Goal: Task Accomplishment & Management: Use online tool/utility

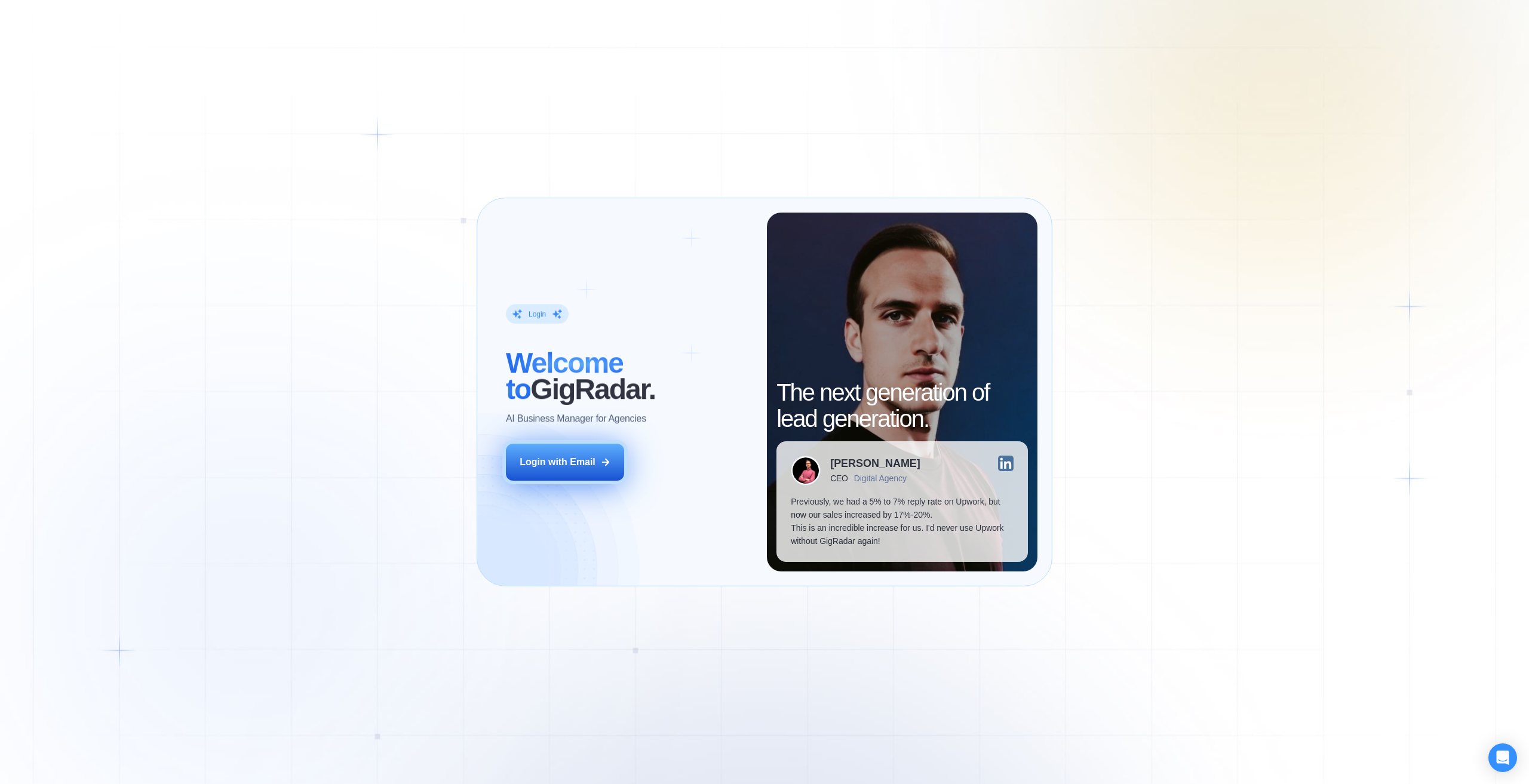
click at [604, 476] on button "Login with Email" at bounding box center [565, 462] width 118 height 37
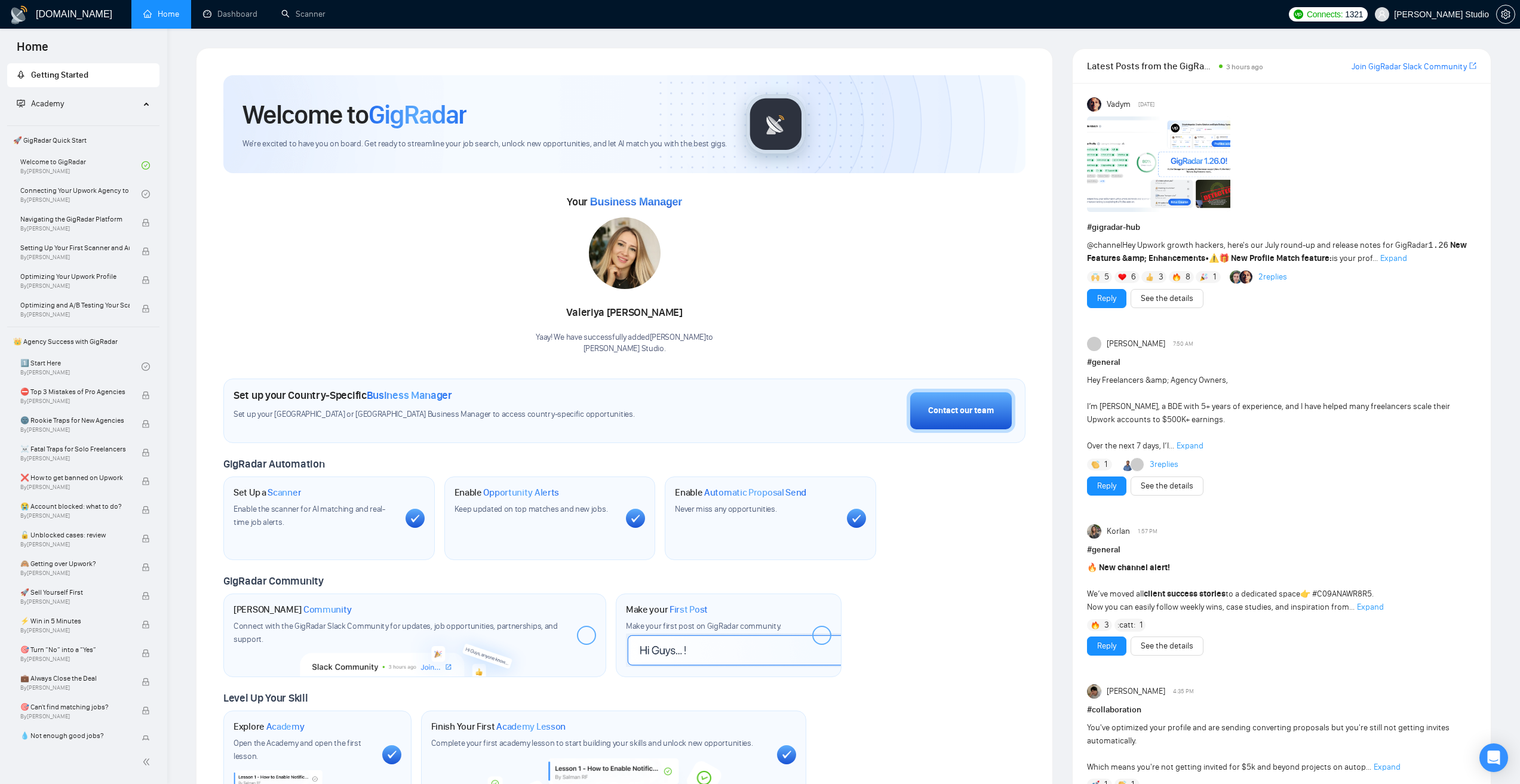
click at [1468, 15] on span "Sloboda Studio" at bounding box center [1441, 15] width 95 height 0
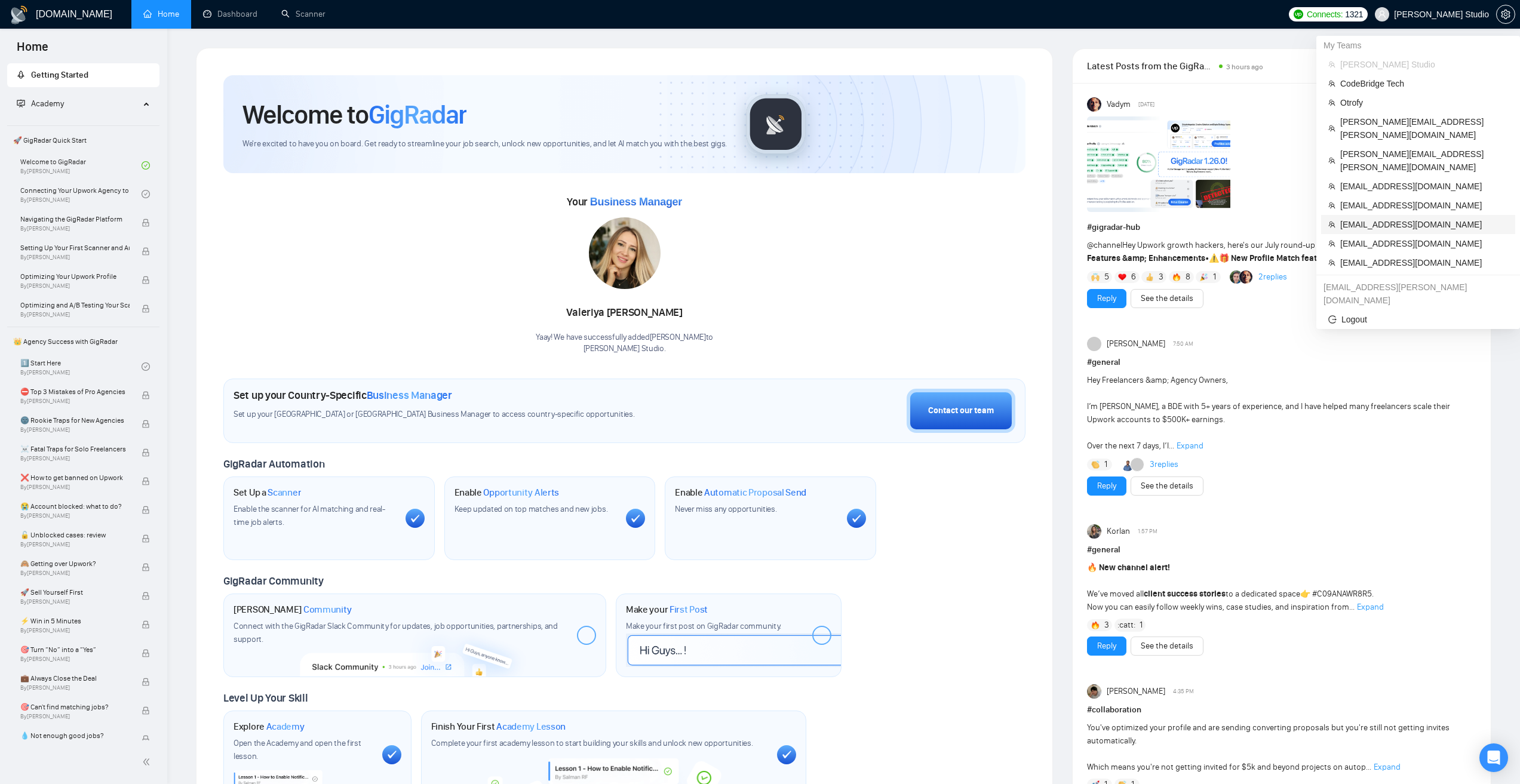
click at [1379, 218] on span "[EMAIL_ADDRESS][DOMAIN_NAME]" at bounding box center [1424, 224] width 168 height 13
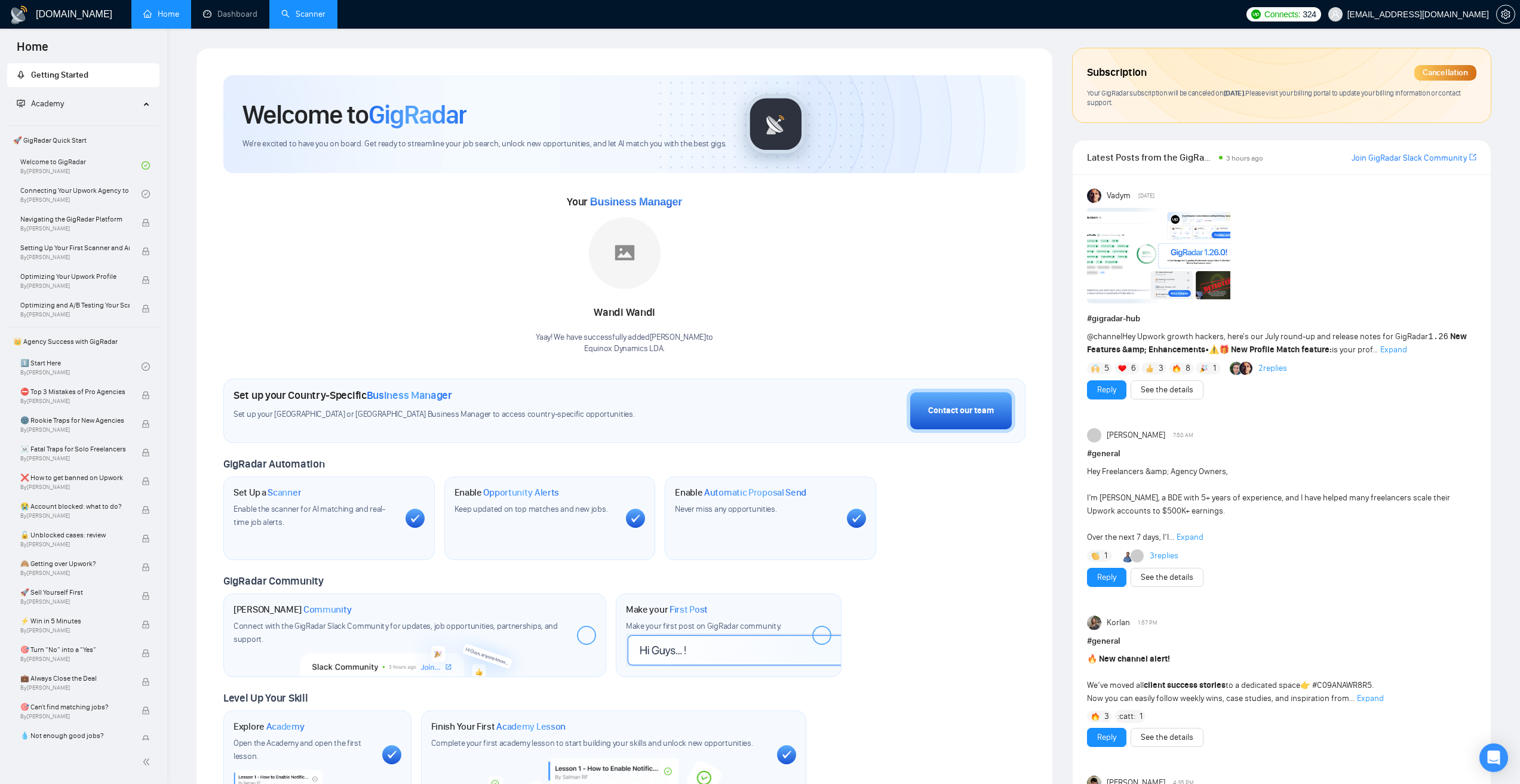
click at [319, 19] on link "Scanner" at bounding box center [303, 14] width 44 height 10
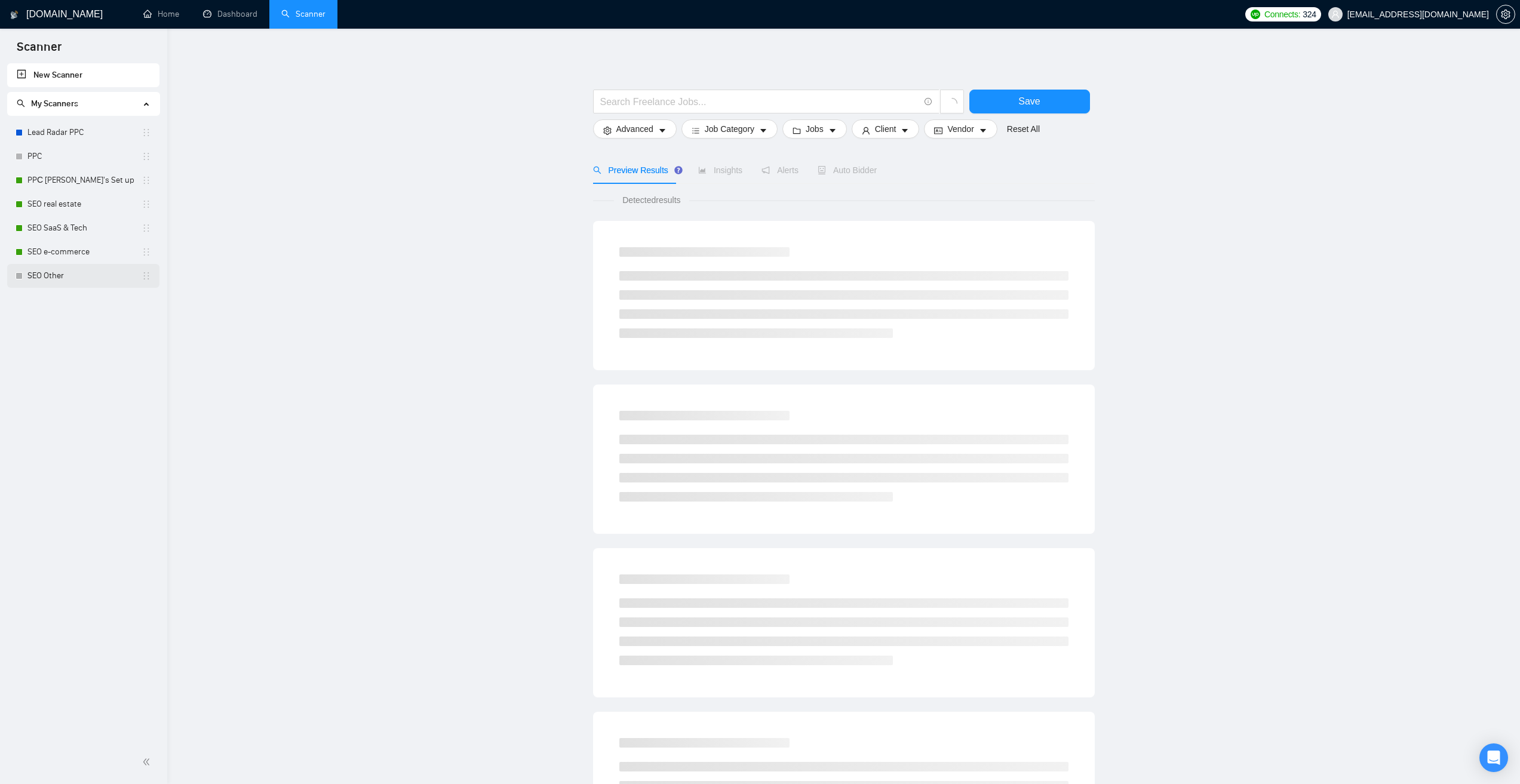
click at [85, 280] on link "SEO Other" at bounding box center [84, 276] width 114 height 24
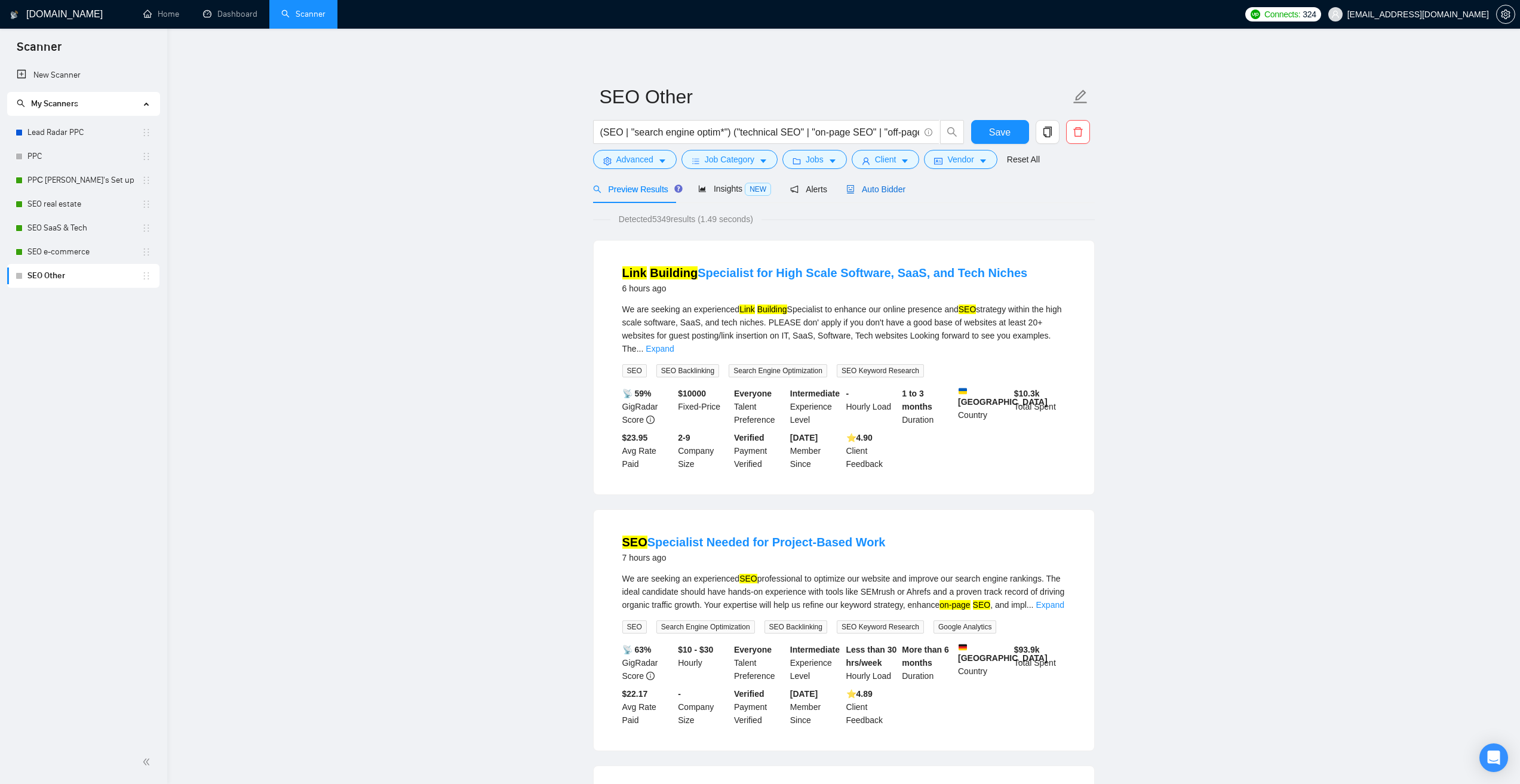
click at [882, 192] on span "Auto Bidder" at bounding box center [876, 189] width 59 height 9
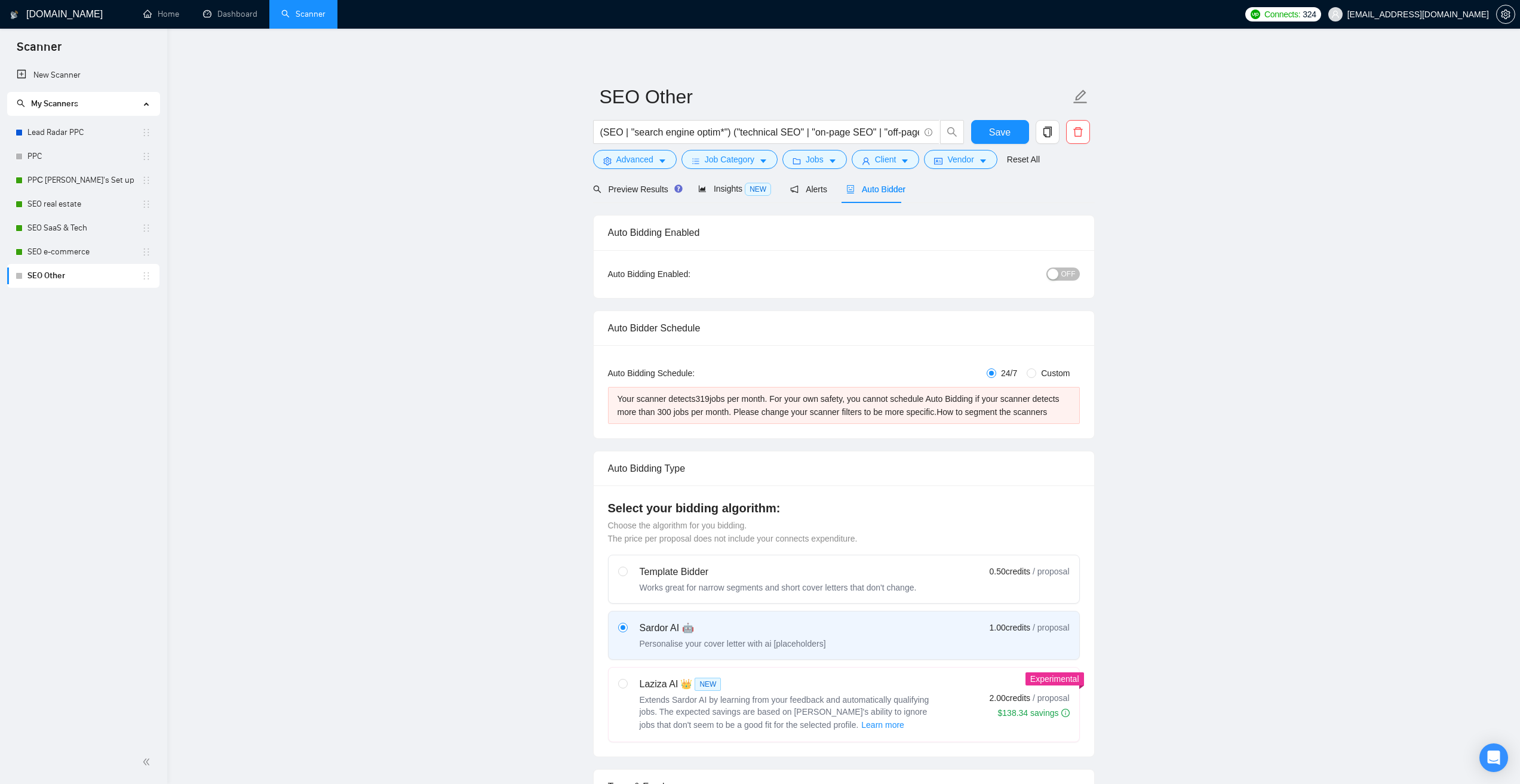
click at [1077, 268] on button "OFF" at bounding box center [1063, 274] width 34 height 13
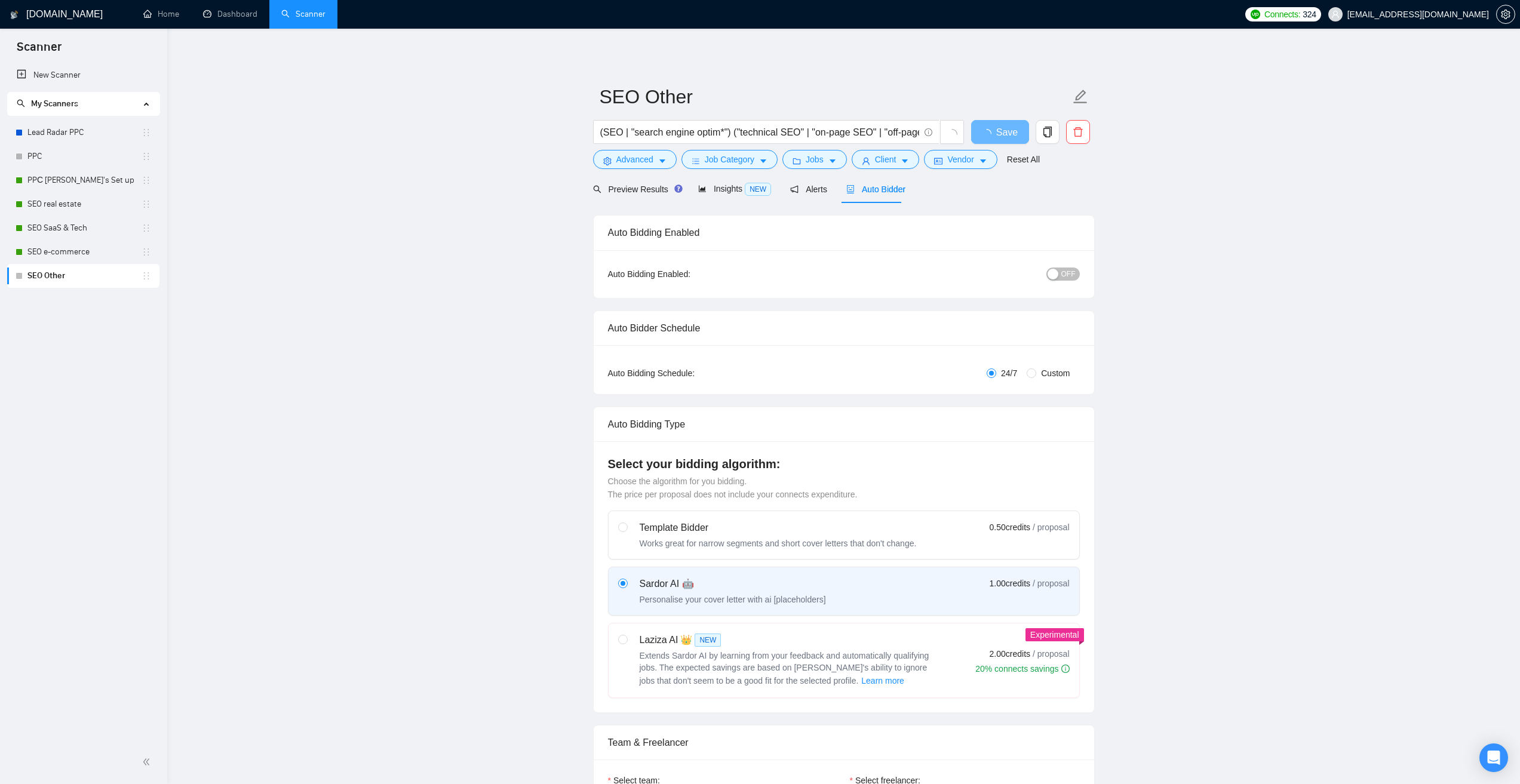
click at [1069, 278] on span "OFF" at bounding box center [1069, 274] width 15 height 13
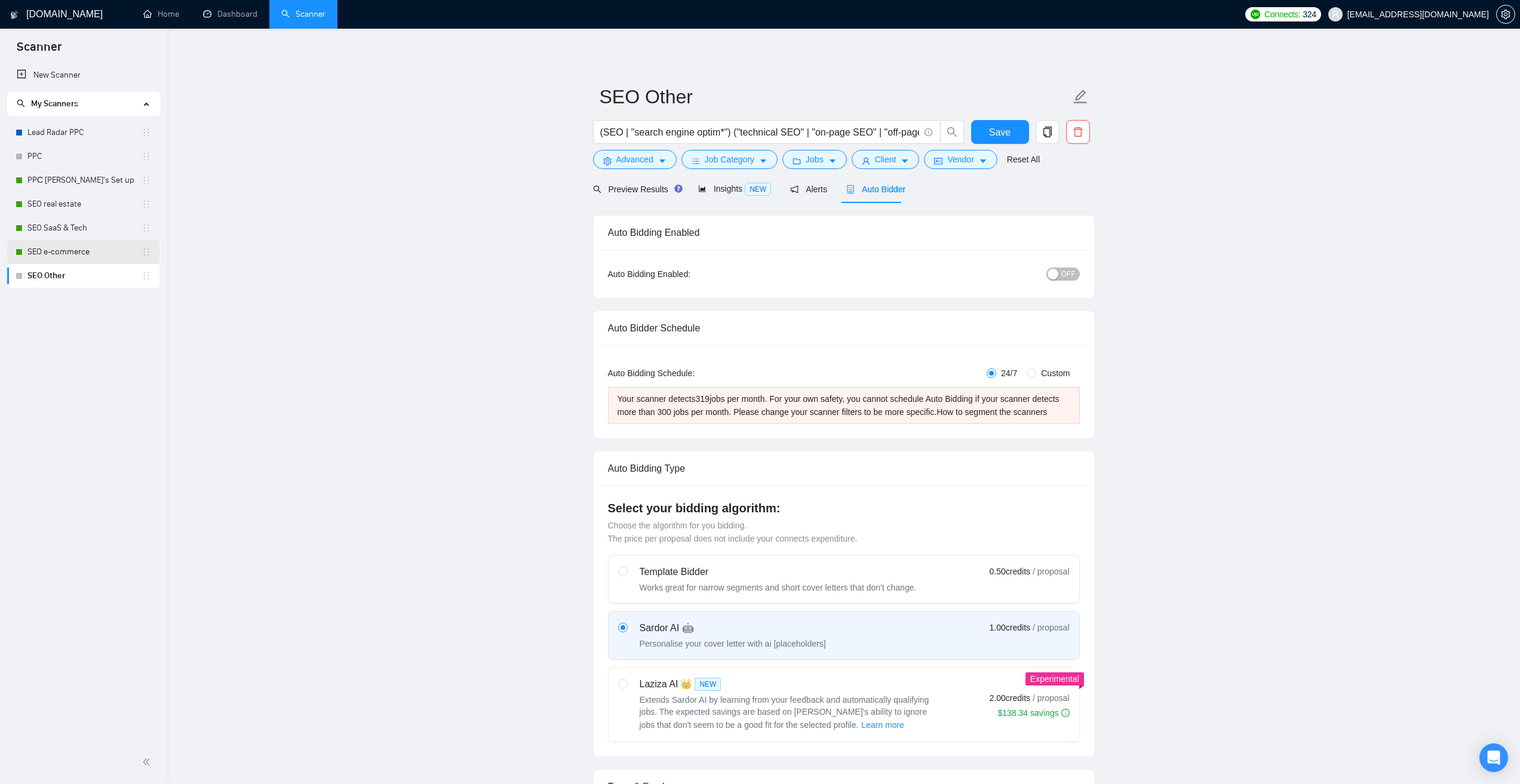
click at [86, 247] on link "SEO e-commerce" at bounding box center [84, 252] width 114 height 24
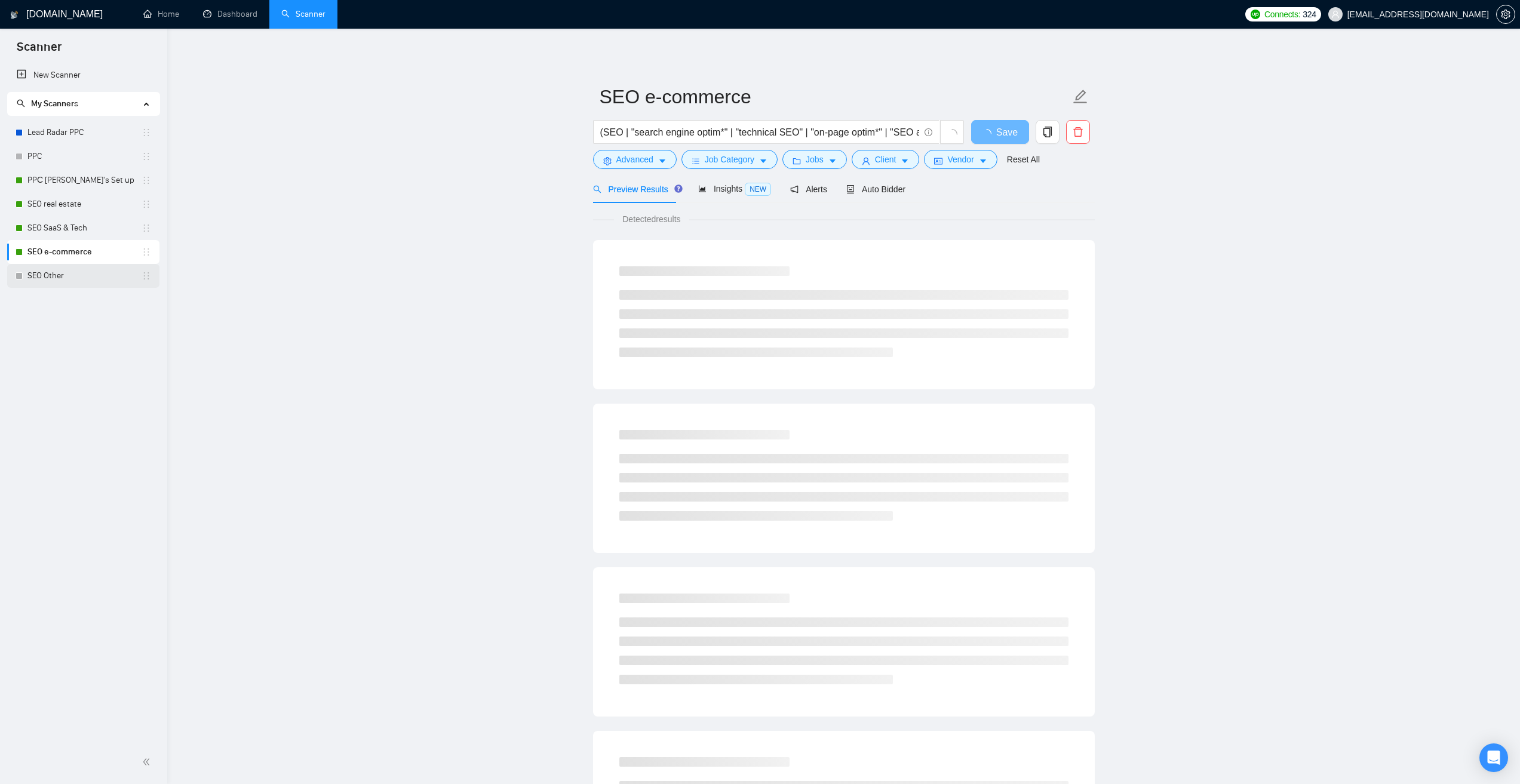
click at [79, 270] on link "SEO Other" at bounding box center [84, 276] width 114 height 24
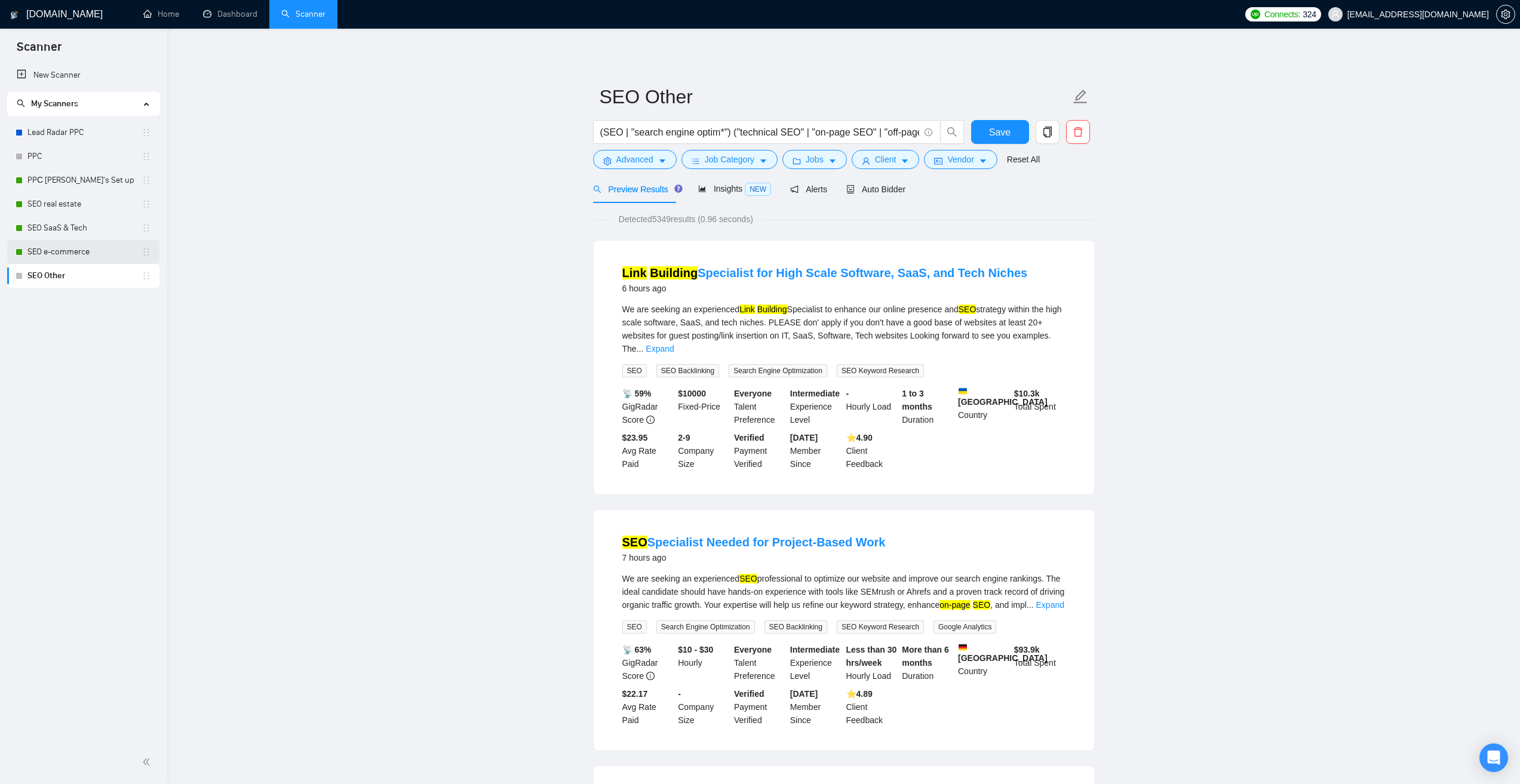
click at [82, 255] on link "SEO e-commerce" at bounding box center [84, 252] width 114 height 24
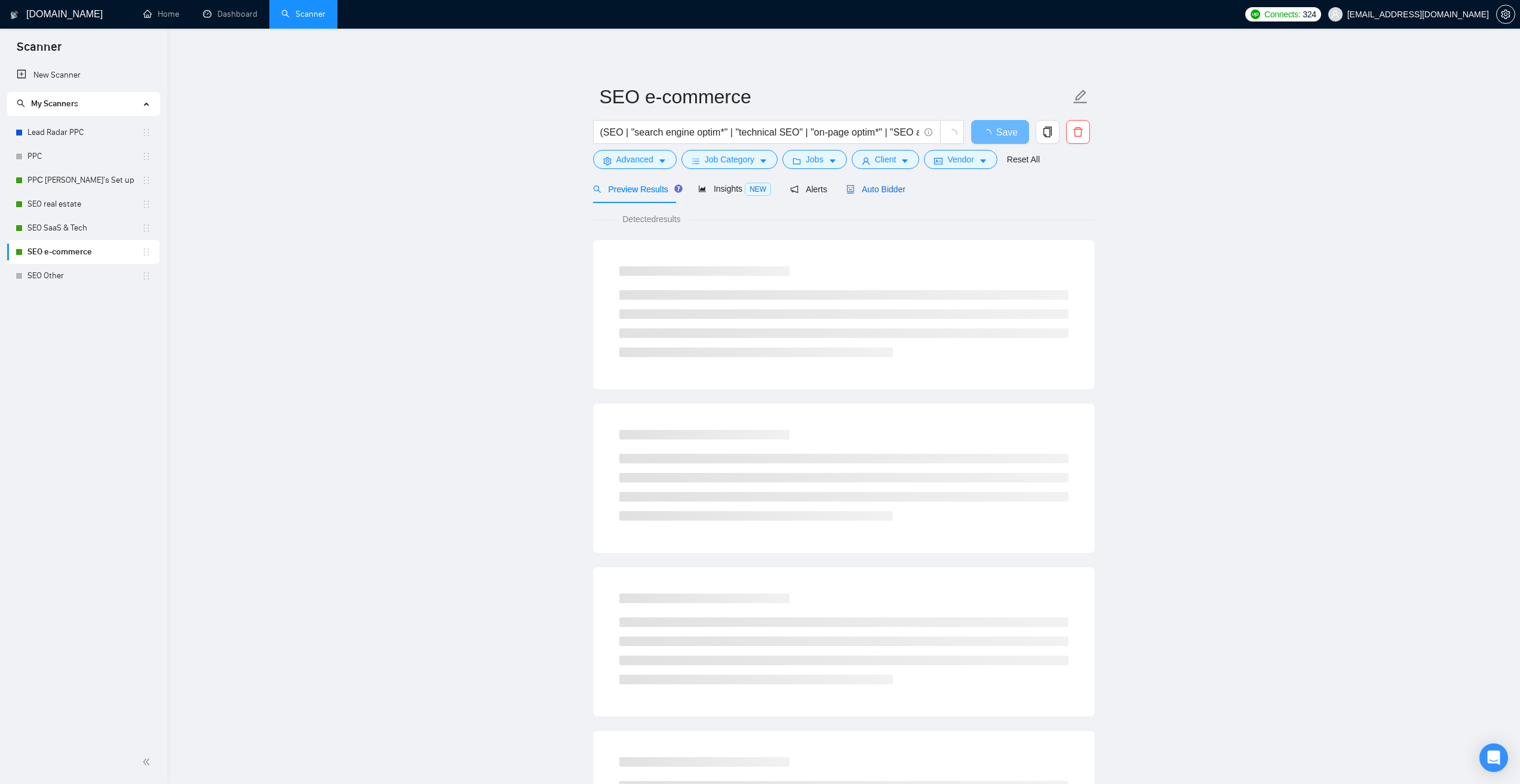
click at [893, 185] on span "Auto Bidder" at bounding box center [876, 189] width 59 height 9
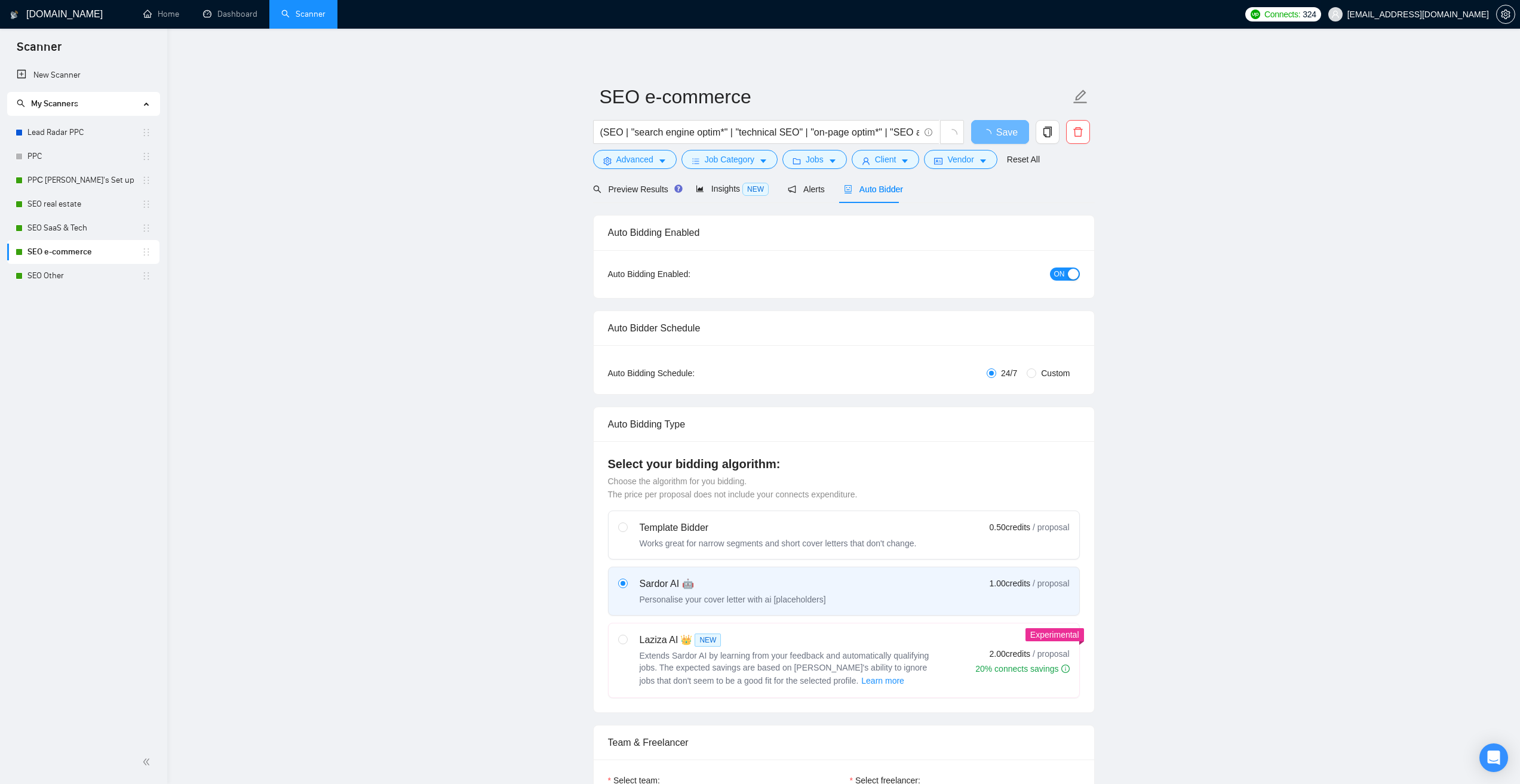
click at [1397, 5] on span "[EMAIL_ADDRESS][DOMAIN_NAME]" at bounding box center [1409, 15] width 175 height 38
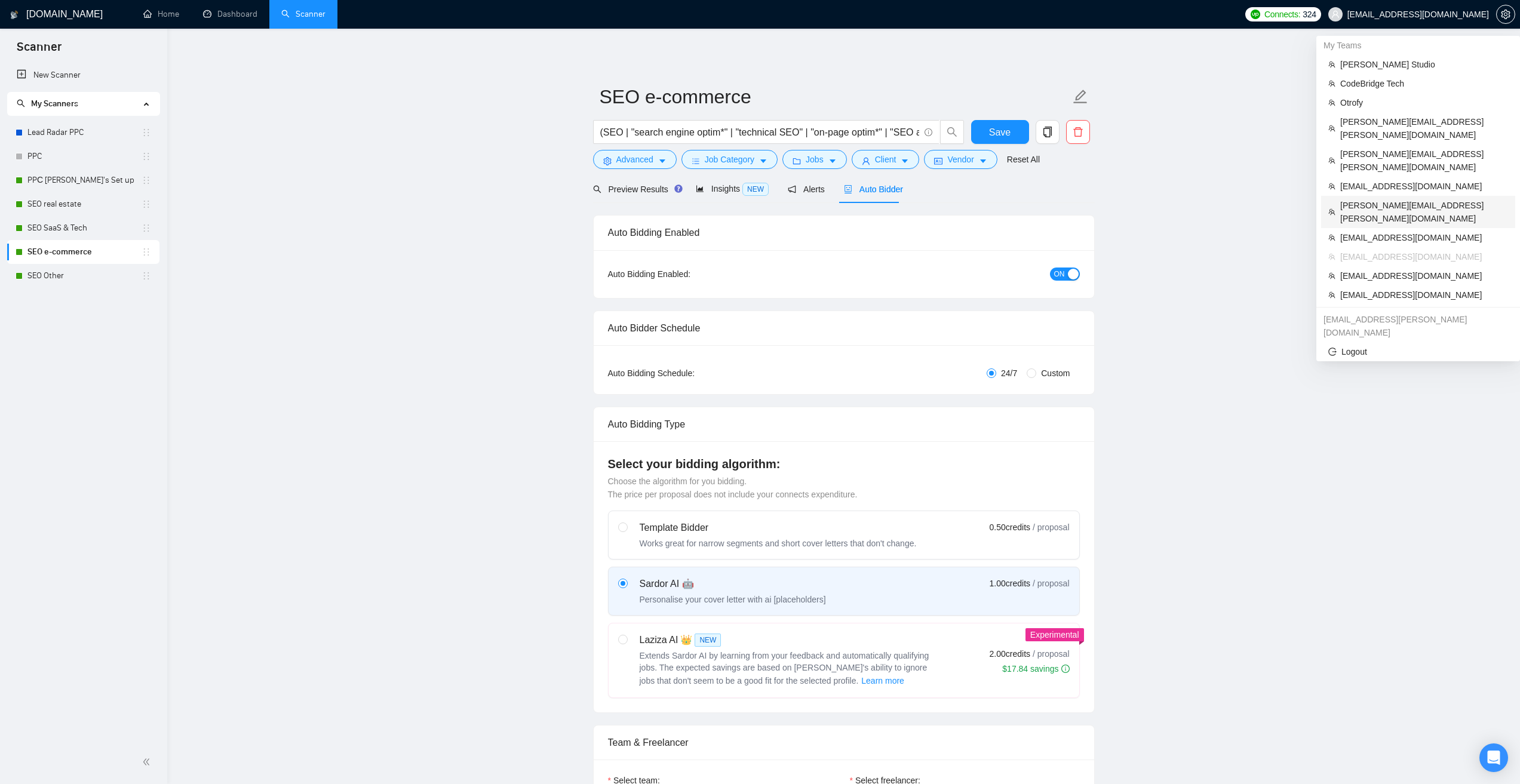
click at [1375, 198] on span "marta.kruk@areascode.com" at bounding box center [1424, 212] width 168 height 26
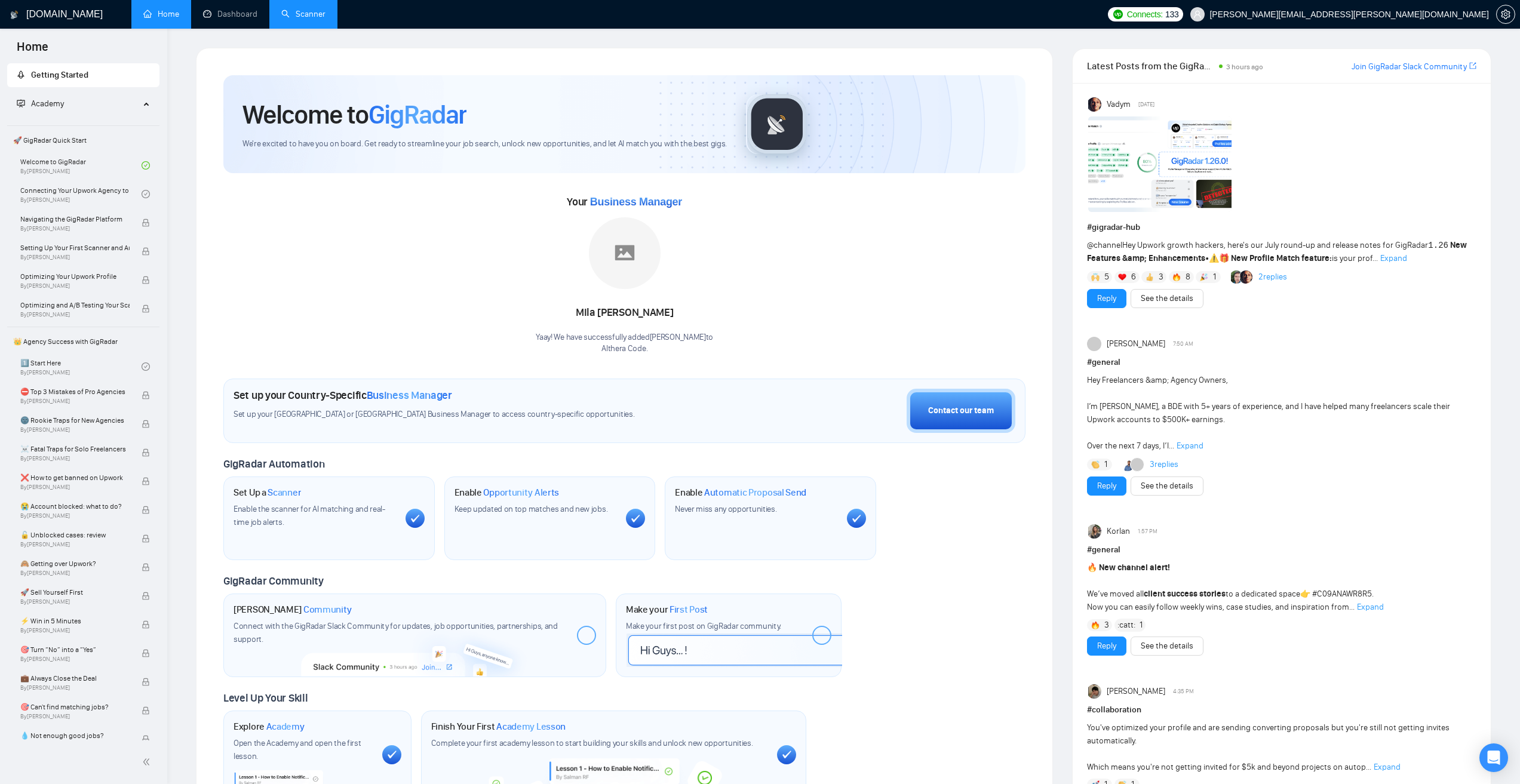
click at [309, 9] on link "Scanner" at bounding box center [303, 14] width 44 height 10
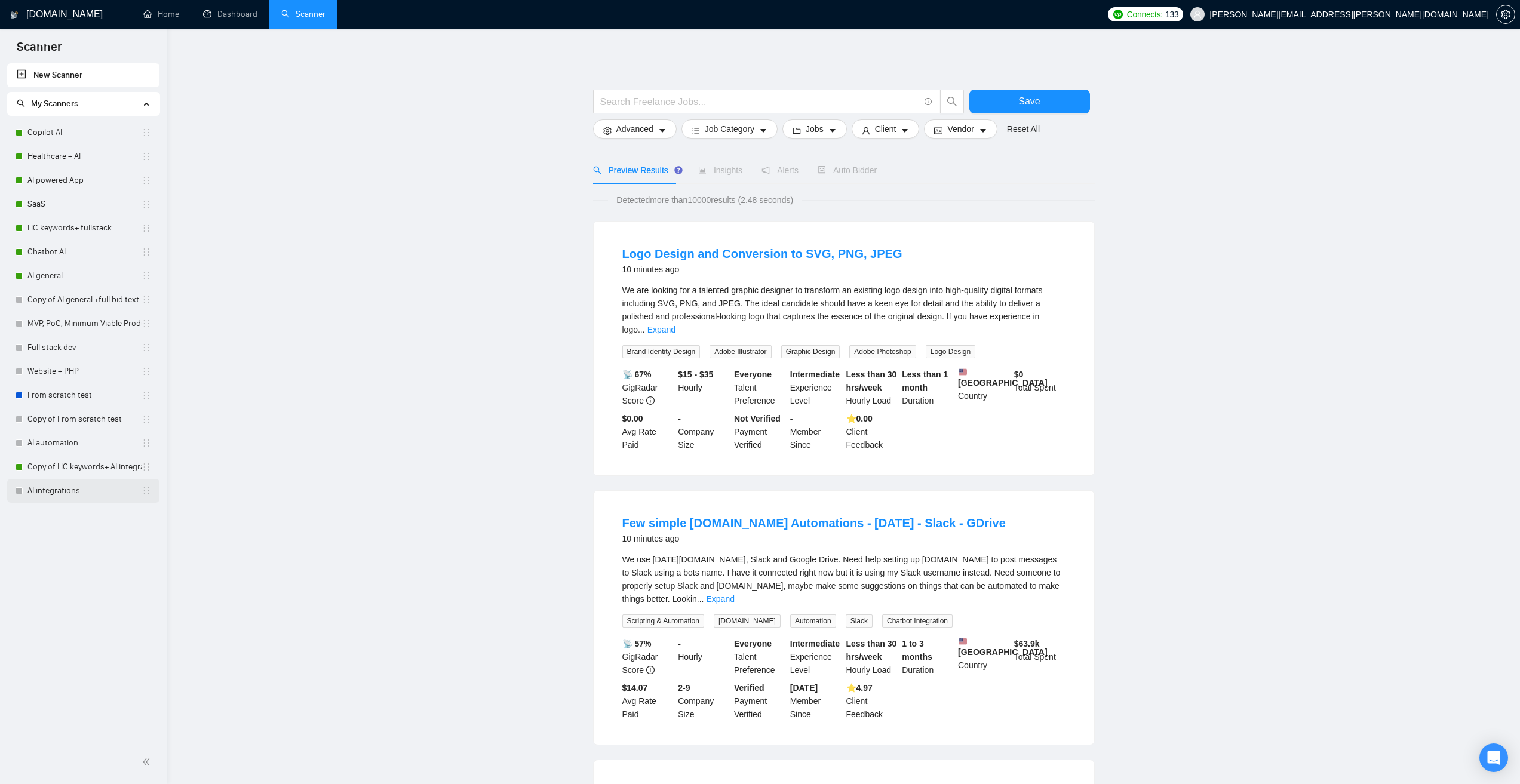
click at [85, 493] on link "AI integrations" at bounding box center [84, 491] width 114 height 24
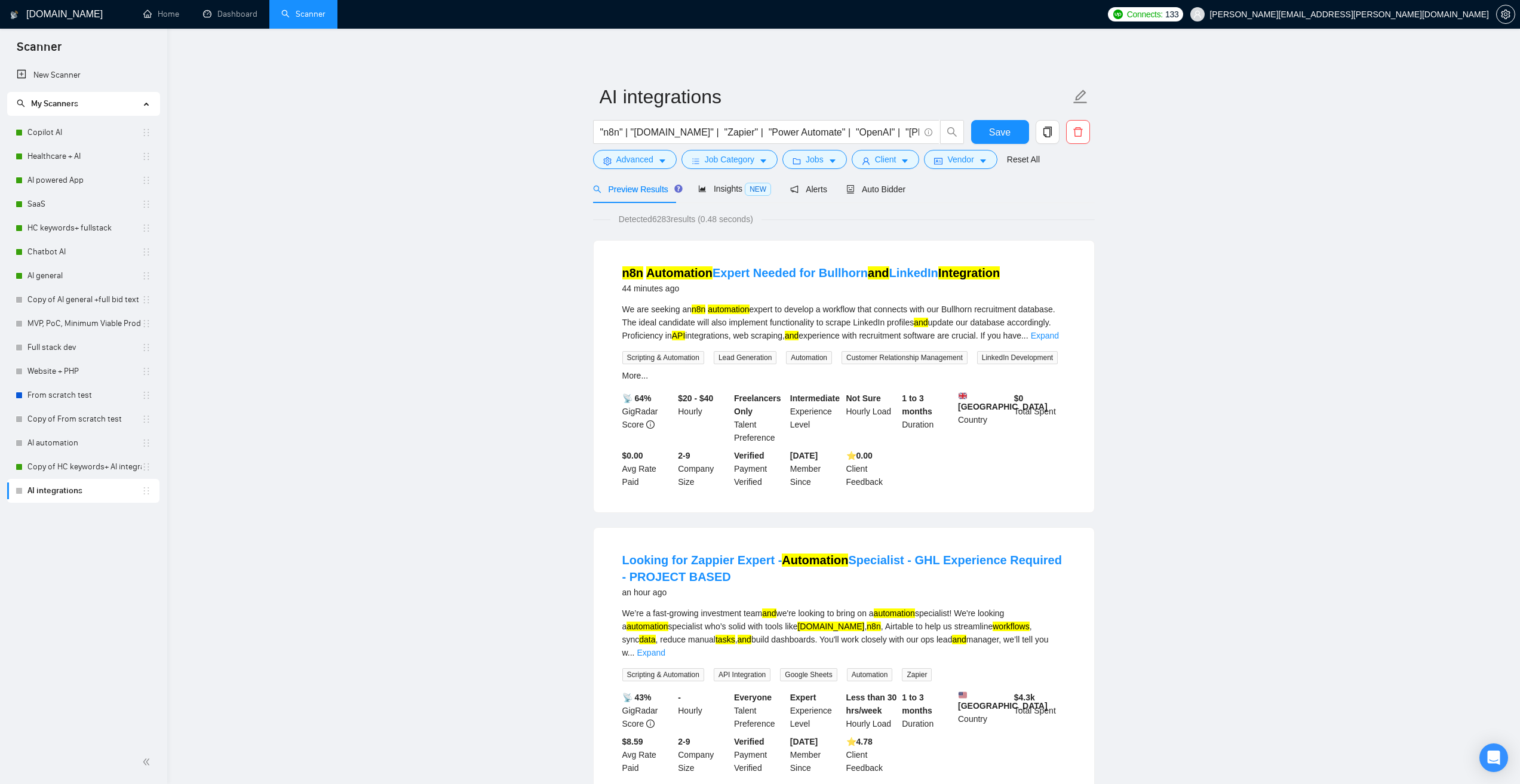
click at [226, 15] on link "Dashboard" at bounding box center [230, 14] width 54 height 10
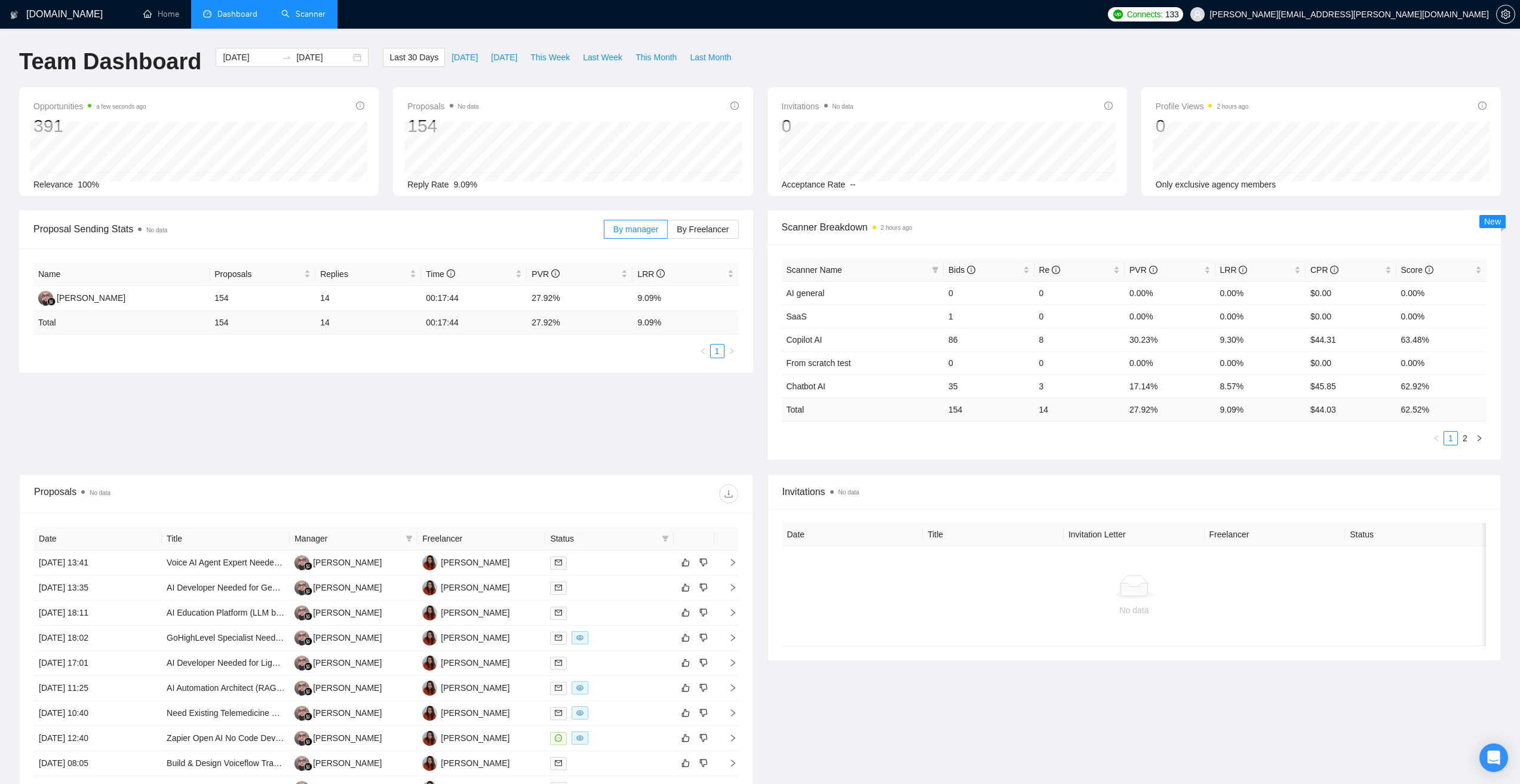
click at [309, 11] on link "Scanner" at bounding box center [303, 14] width 44 height 10
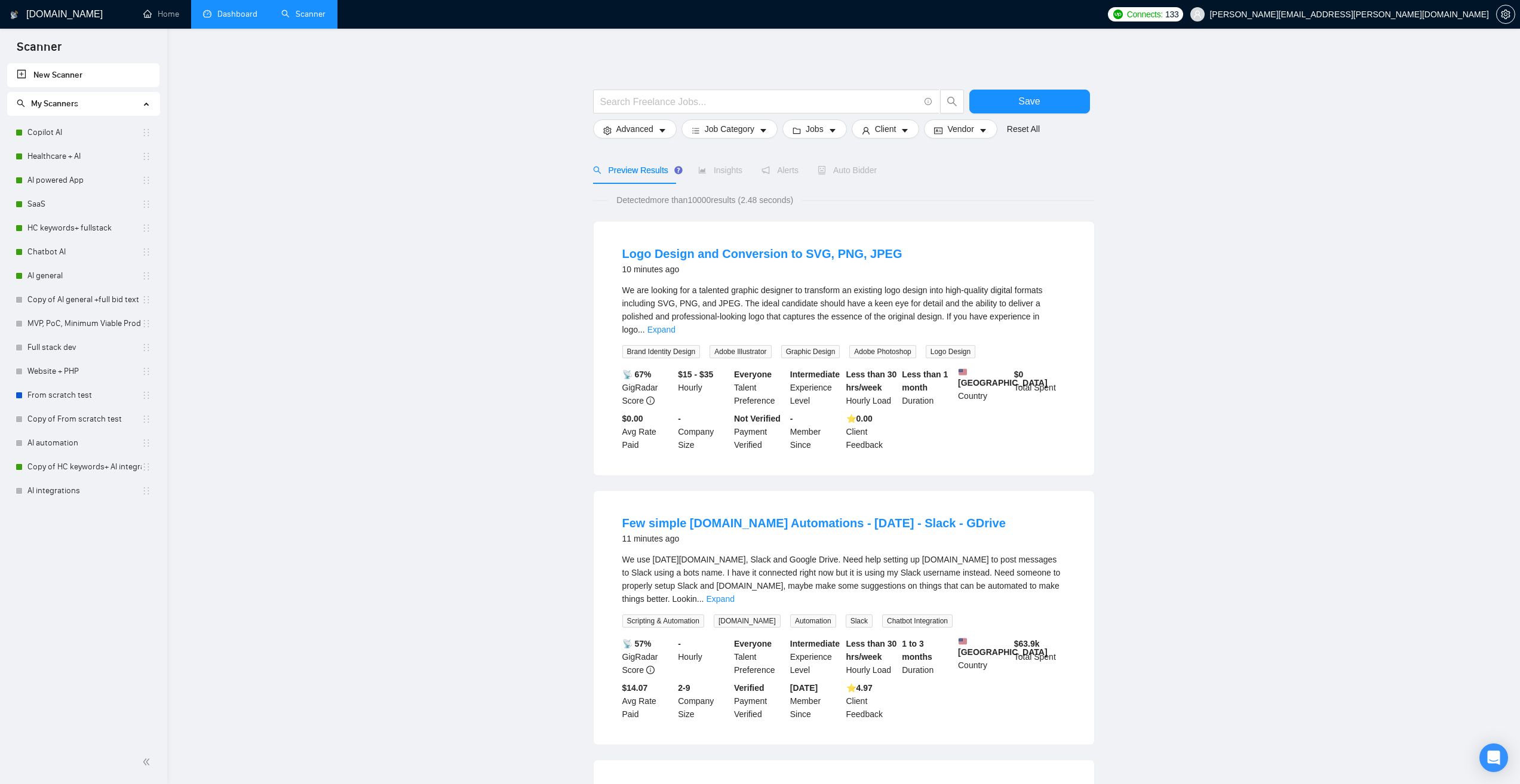
click at [1442, 22] on span "marta.kruk@areascode.com" at bounding box center [1339, 15] width 313 height 38
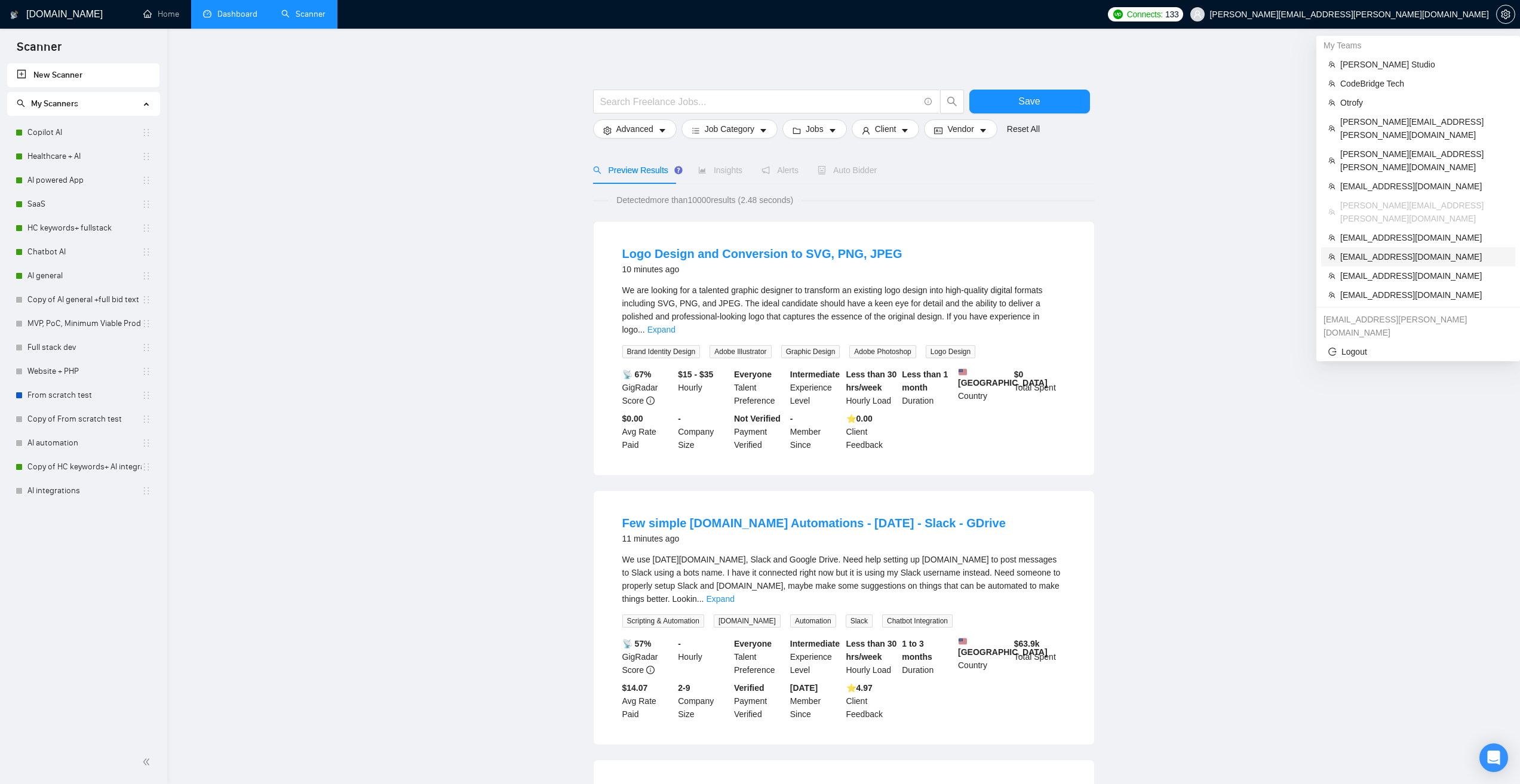
click at [1388, 250] on span "[EMAIL_ADDRESS][DOMAIN_NAME]" at bounding box center [1424, 256] width 168 height 13
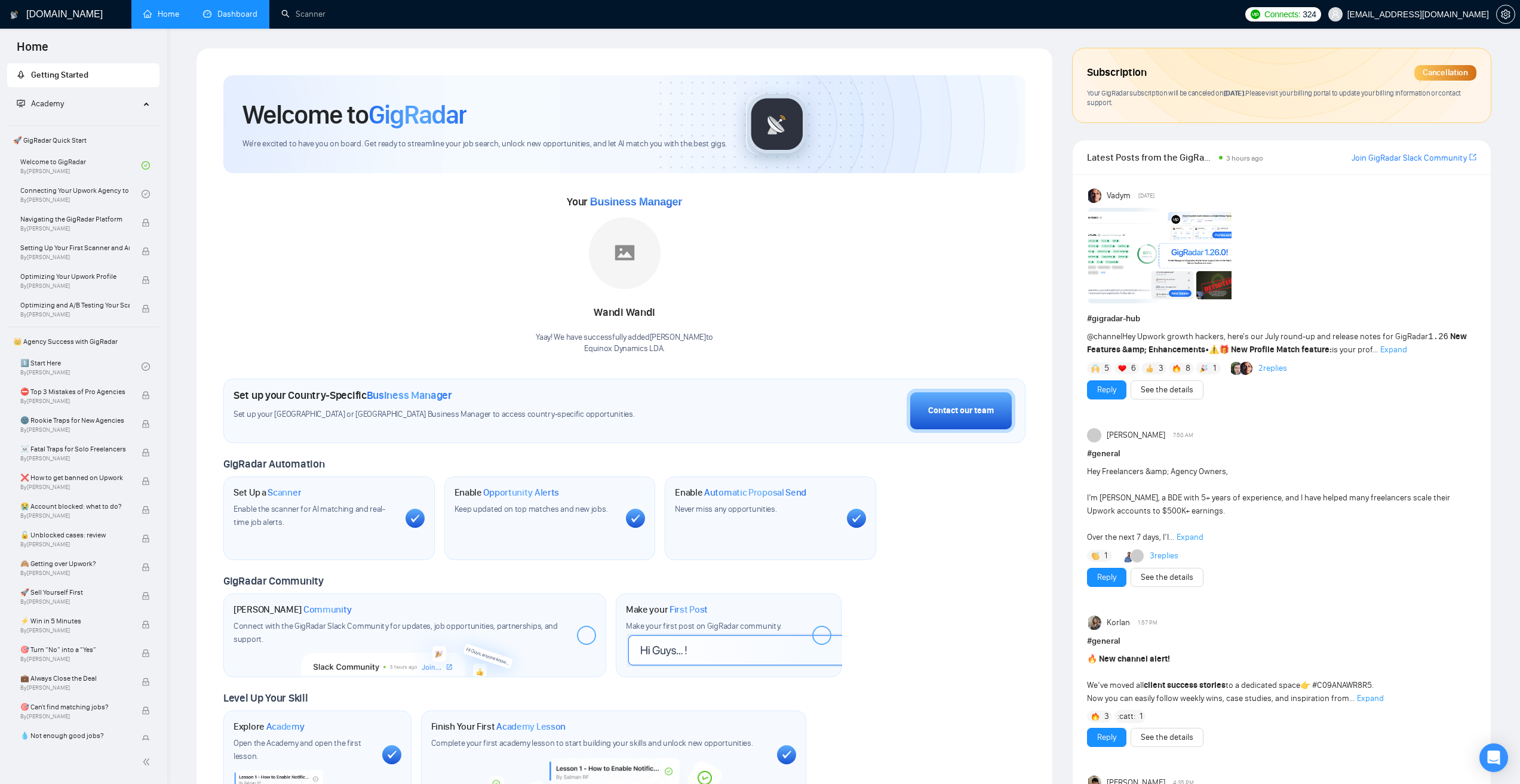
drag, startPoint x: 334, startPoint y: 12, endPoint x: 315, endPoint y: 237, distance: 225.8
click at [325, 11] on link "Scanner" at bounding box center [303, 14] width 44 height 10
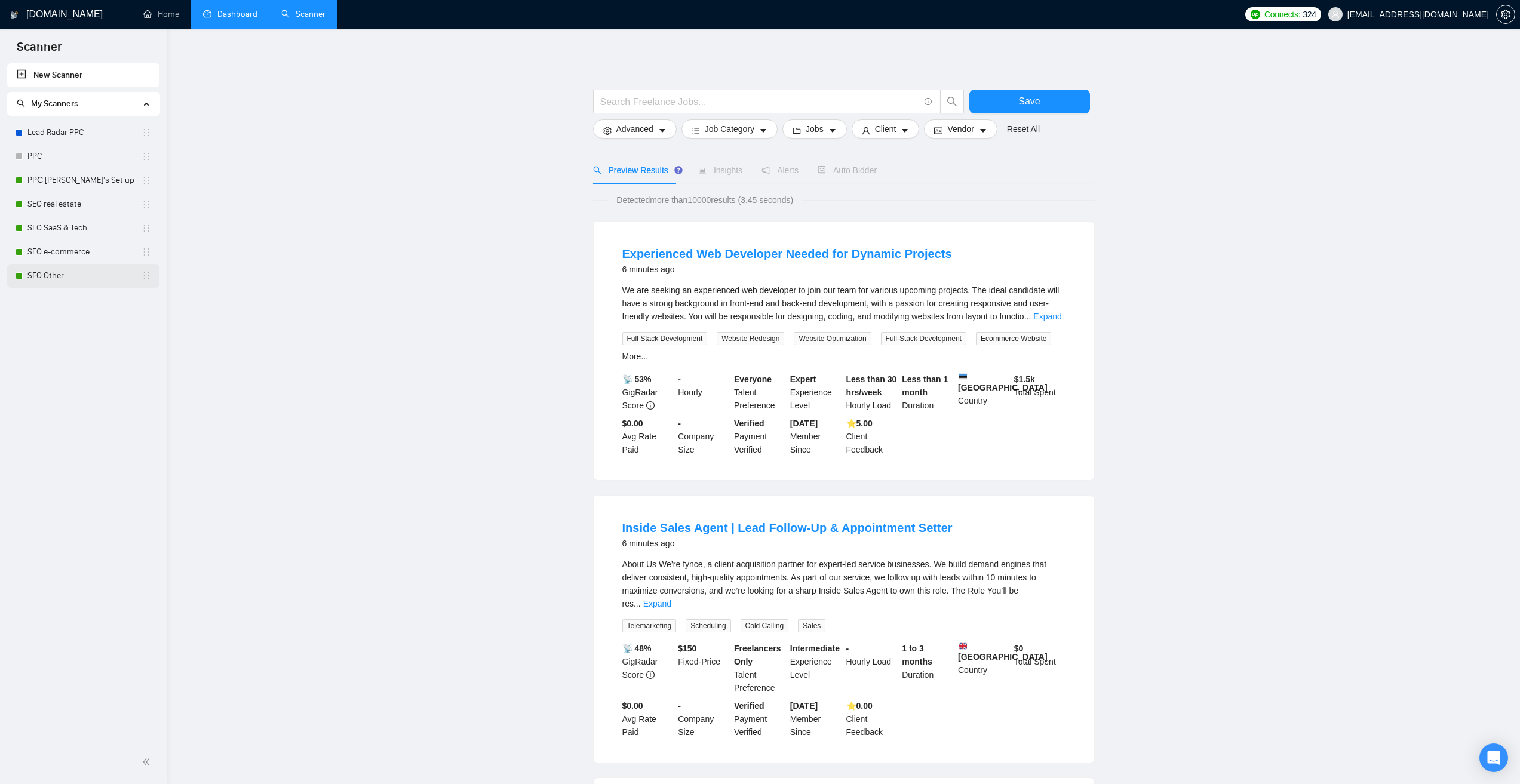
click at [31, 270] on link "SEO Other" at bounding box center [84, 276] width 114 height 24
